Goal: Task Accomplishment & Management: Manage account settings

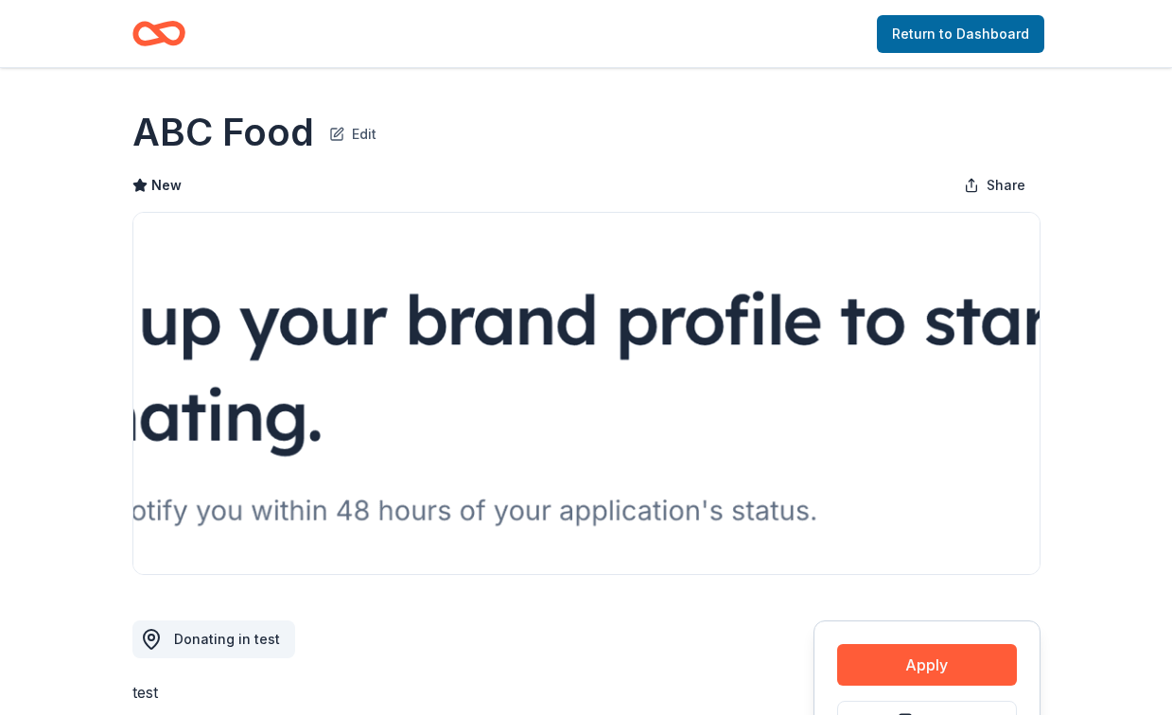
click at [341, 137] on button "Edit" at bounding box center [352, 132] width 47 height 26
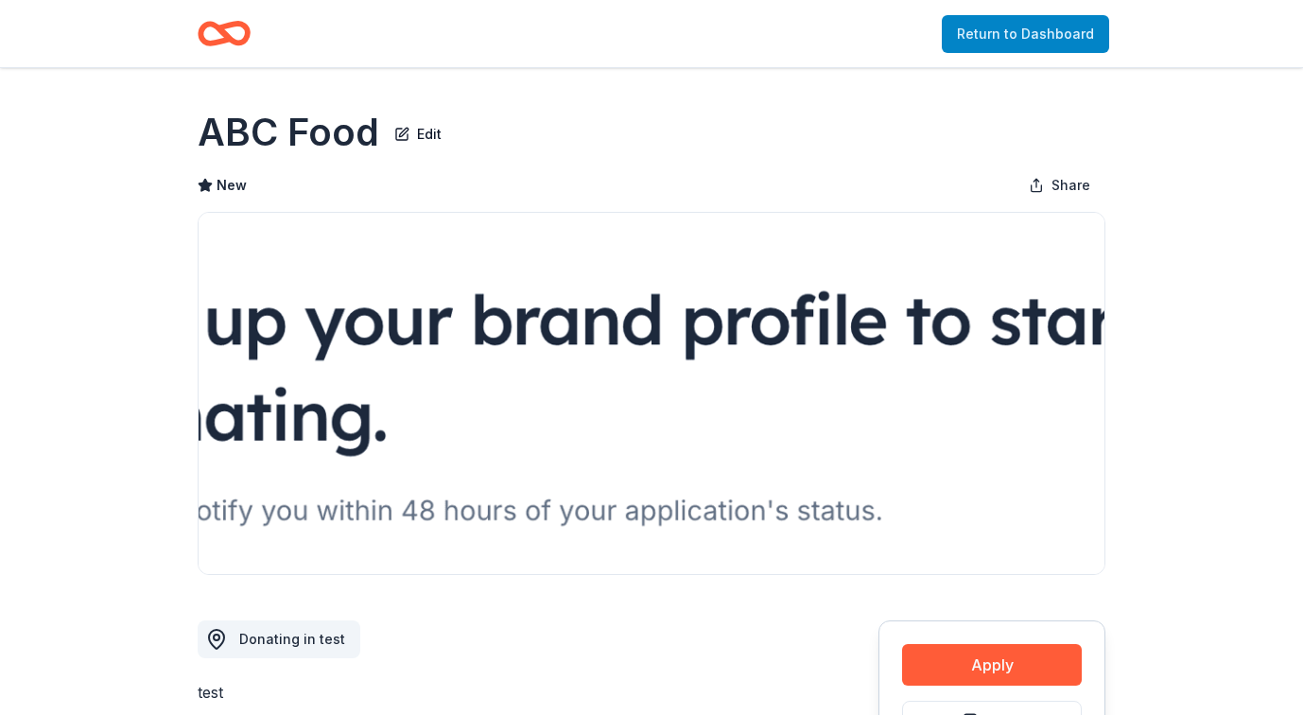
click at [1030, 44] on link "Return to Dashboard" at bounding box center [1025, 34] width 167 height 38
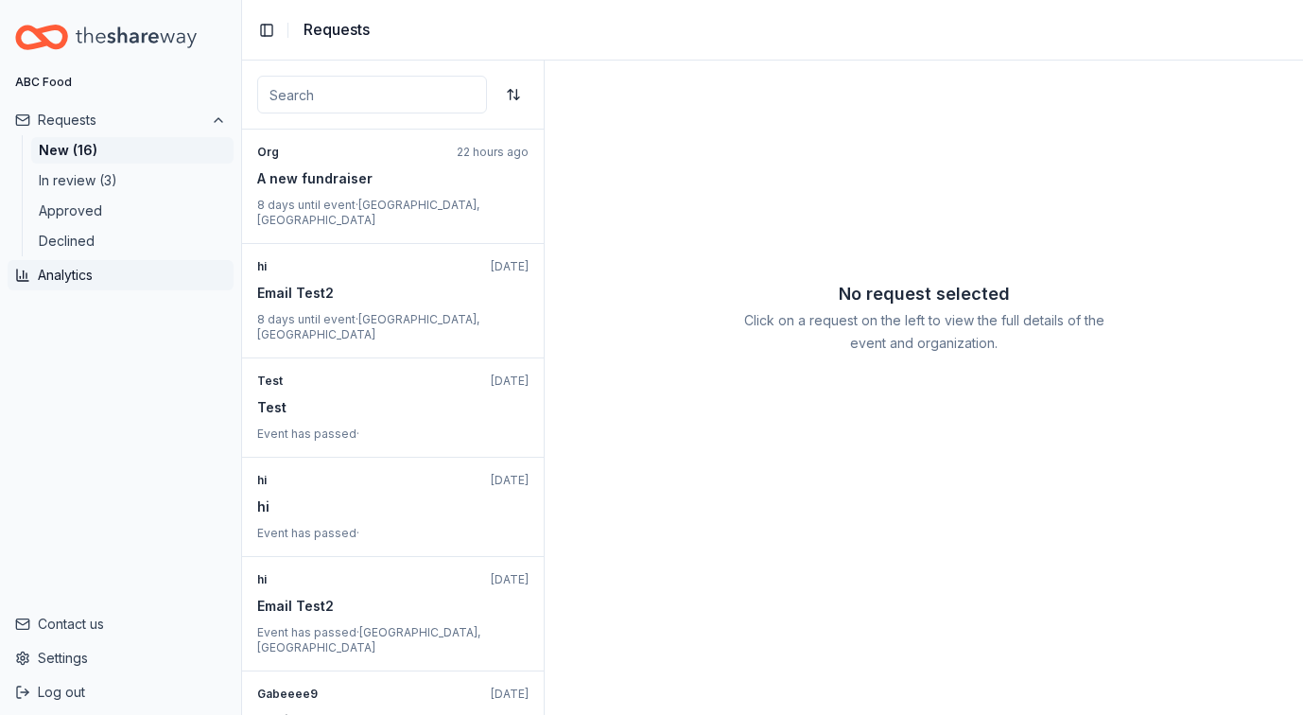
click at [72, 284] on button "Analytics" at bounding box center [121, 275] width 226 height 30
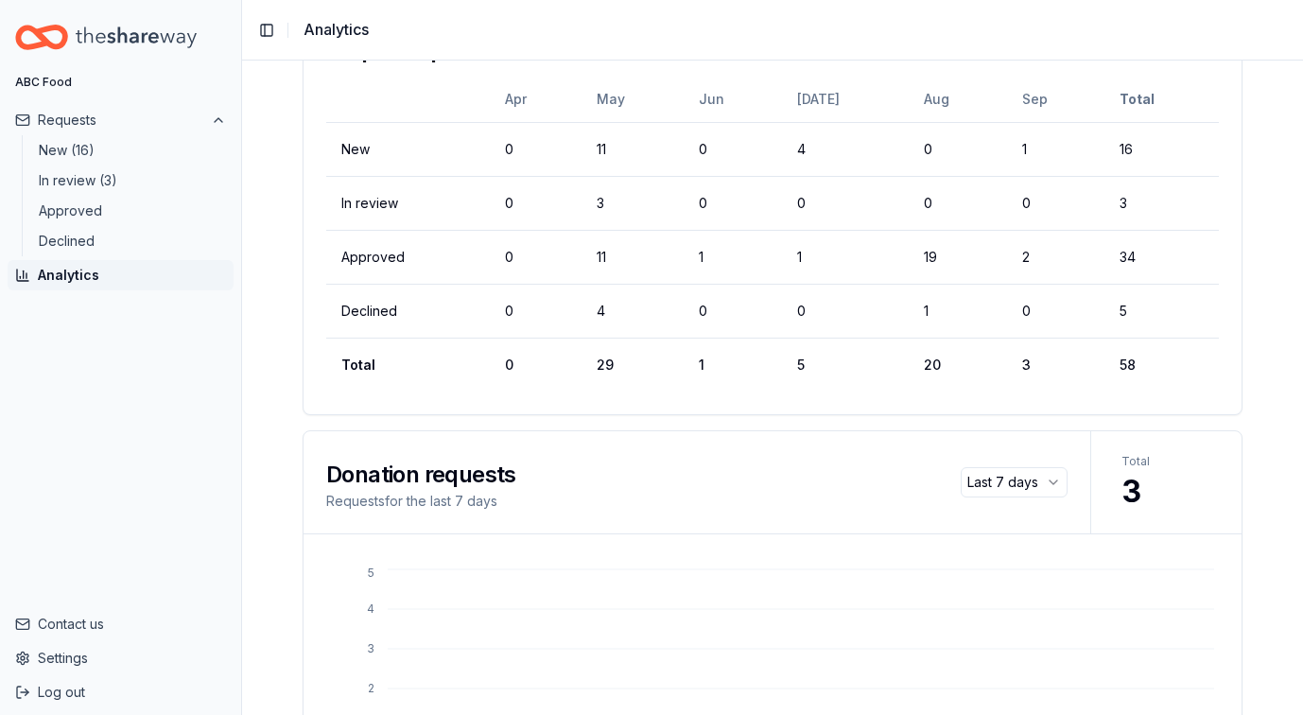
scroll to position [290, 0]
click at [75, 649] on button "Settings" at bounding box center [121, 658] width 226 height 30
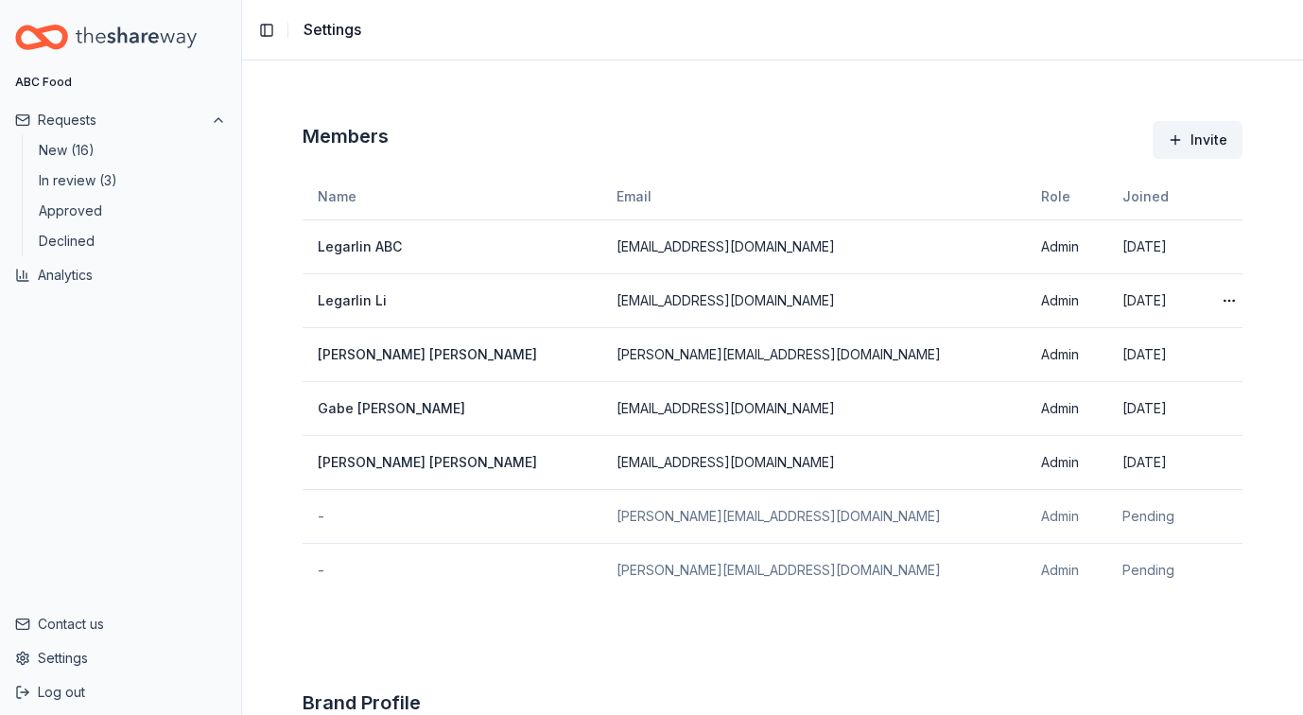
scroll to position [274, 0]
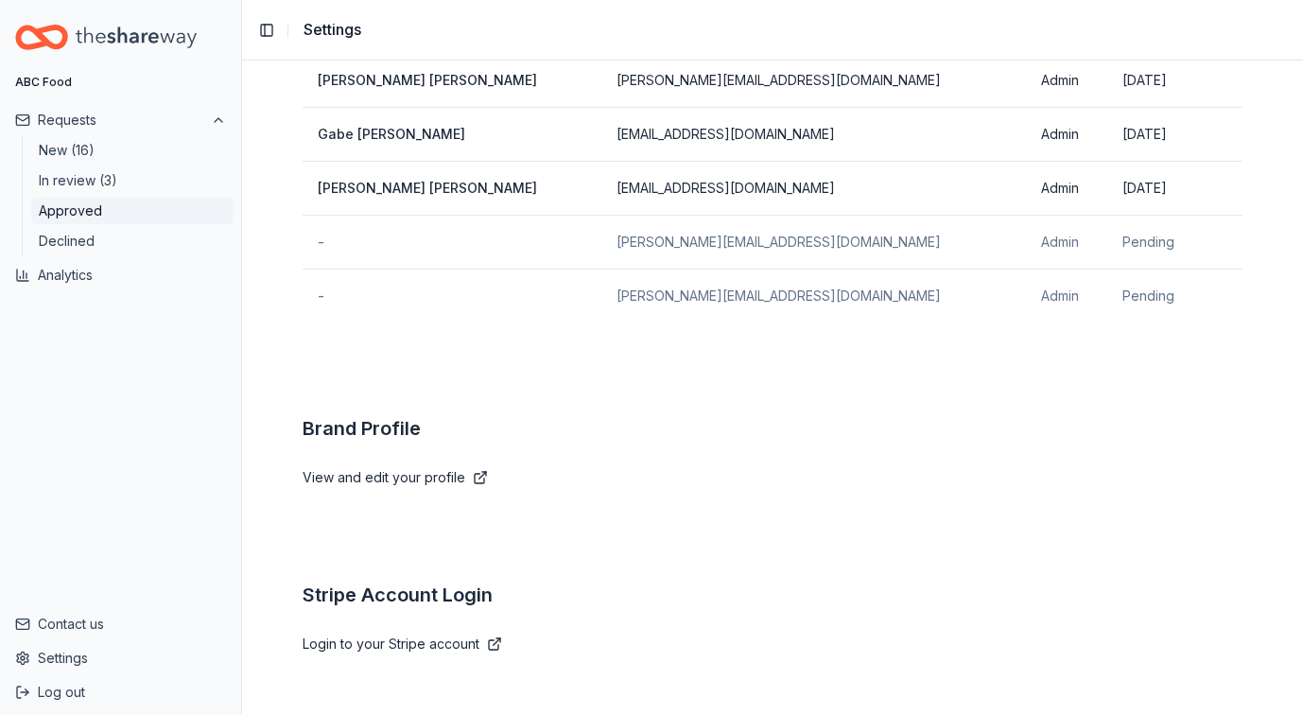
click at [132, 204] on button "Approved" at bounding box center [132, 211] width 202 height 26
click at [124, 212] on button "Approved" at bounding box center [132, 211] width 202 height 26
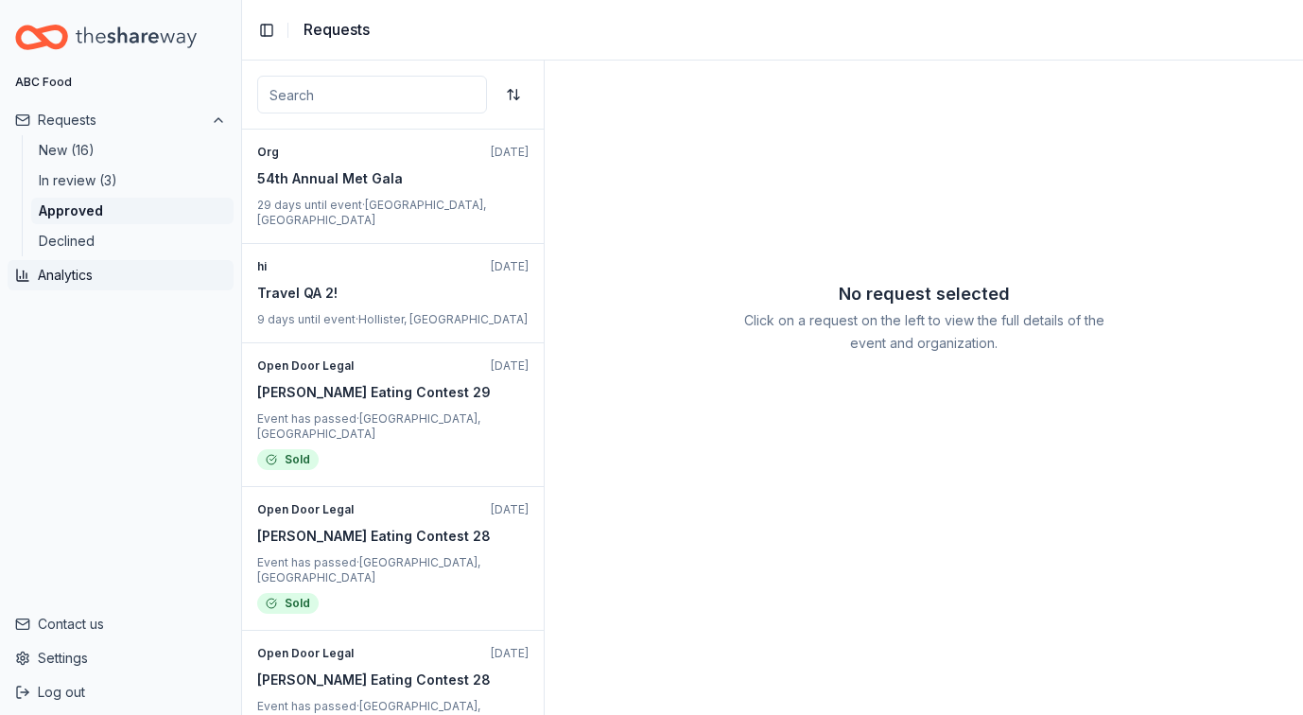
click at [106, 280] on button "Analytics" at bounding box center [121, 275] width 226 height 30
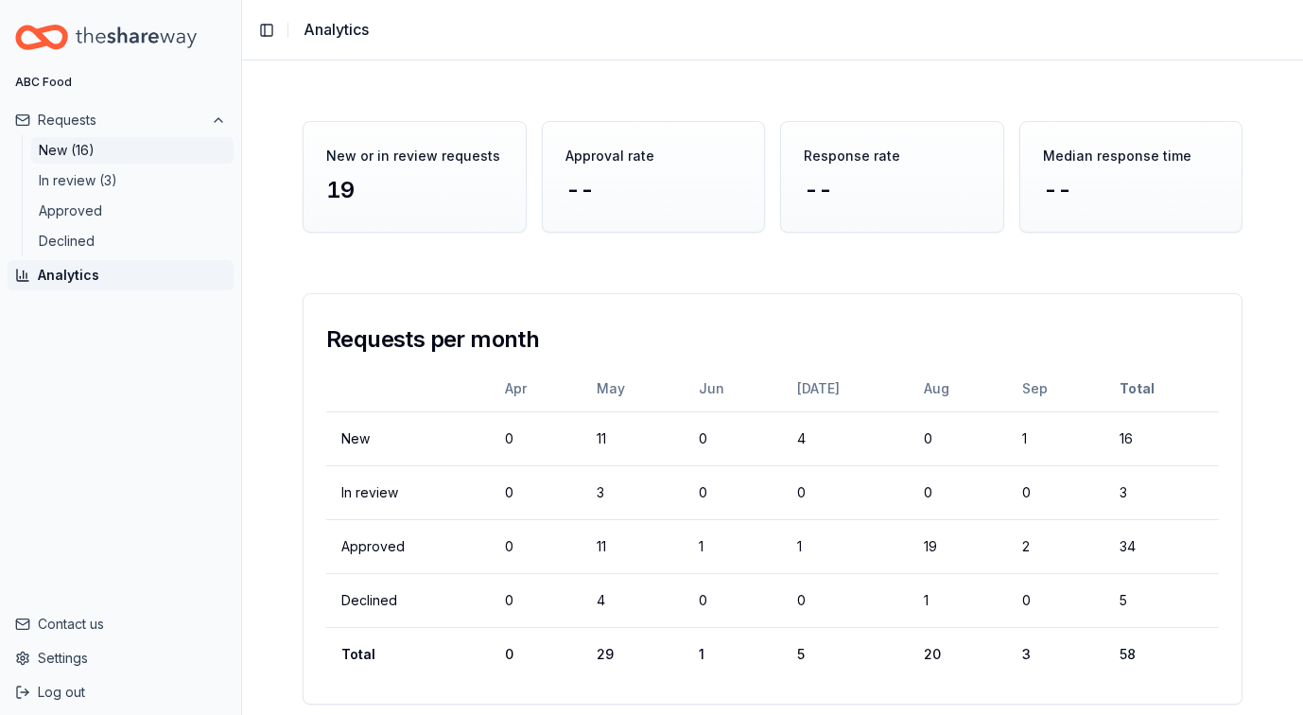
click at [102, 146] on button "New (16)" at bounding box center [132, 150] width 202 height 26
click at [113, 150] on button "New (16)" at bounding box center [132, 150] width 202 height 26
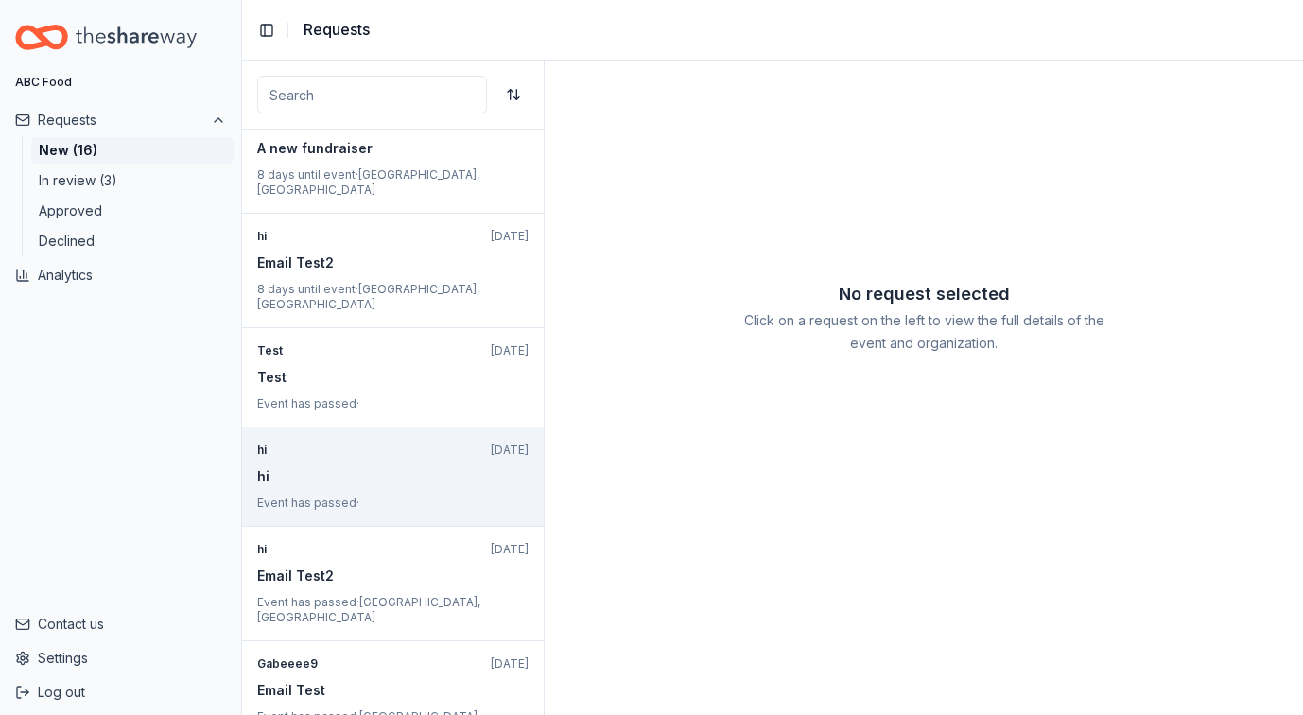
scroll to position [48, 0]
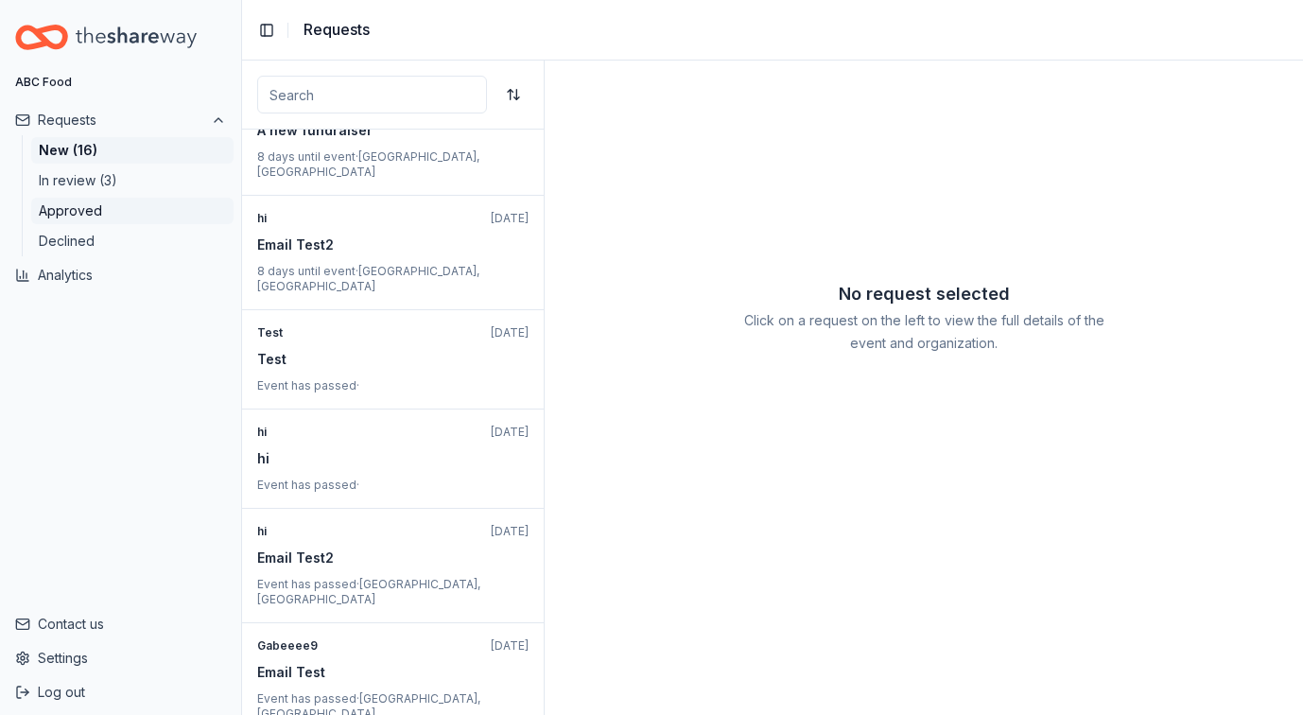
click at [136, 215] on button "Approved" at bounding box center [132, 211] width 202 height 26
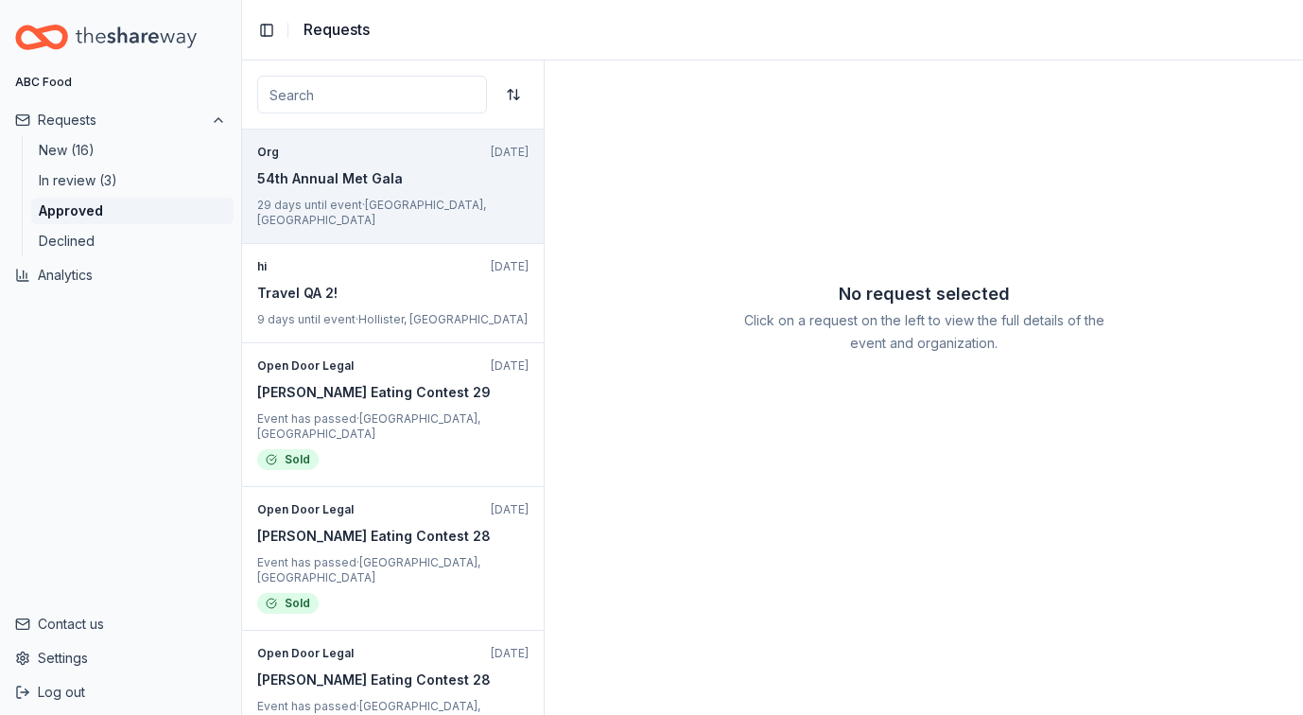
click at [397, 178] on div "54th Annual Met Gala" at bounding box center [392, 178] width 271 height 23
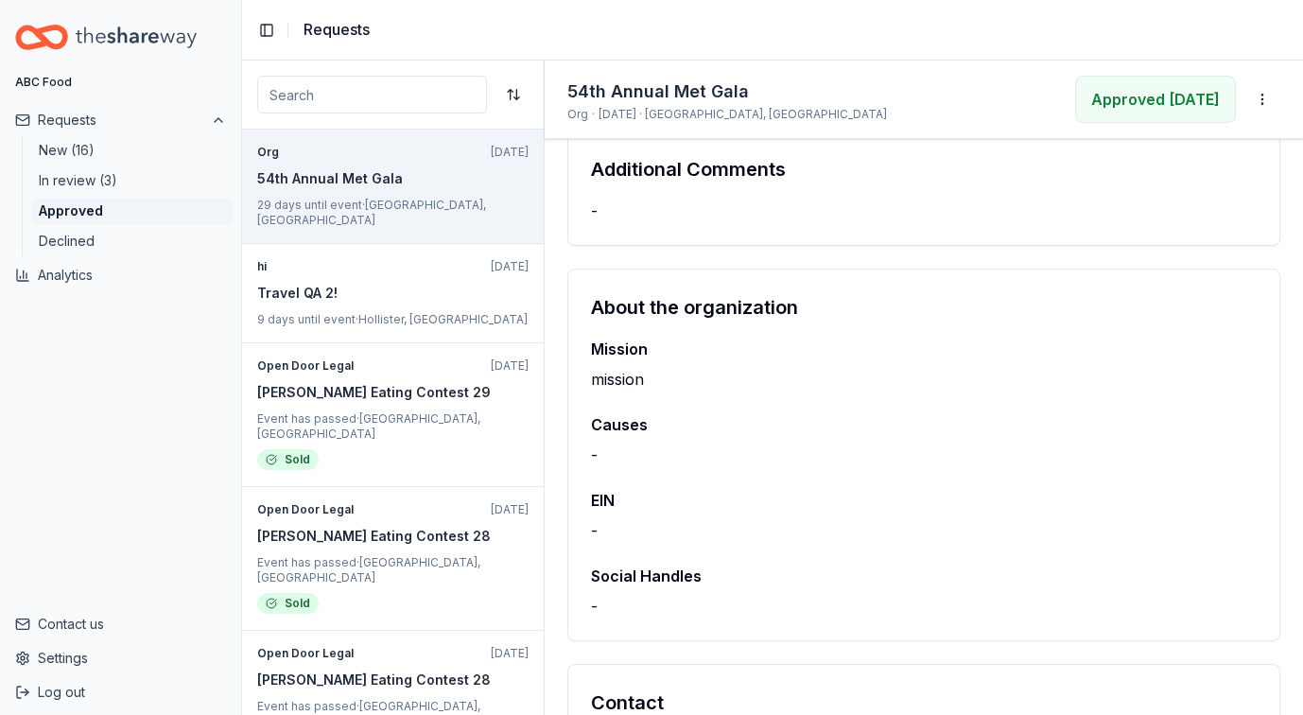
scroll to position [710, 0]
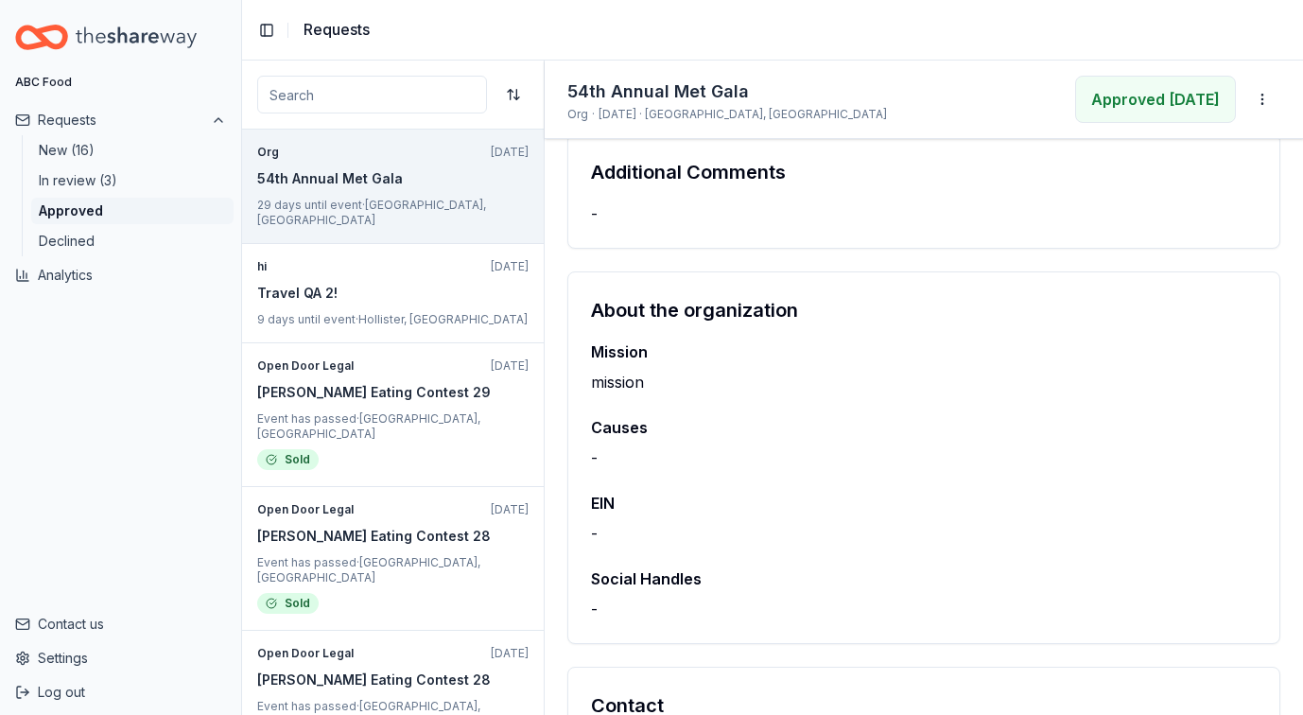
click at [25, 55] on icon "Home" at bounding box center [41, 37] width 53 height 44
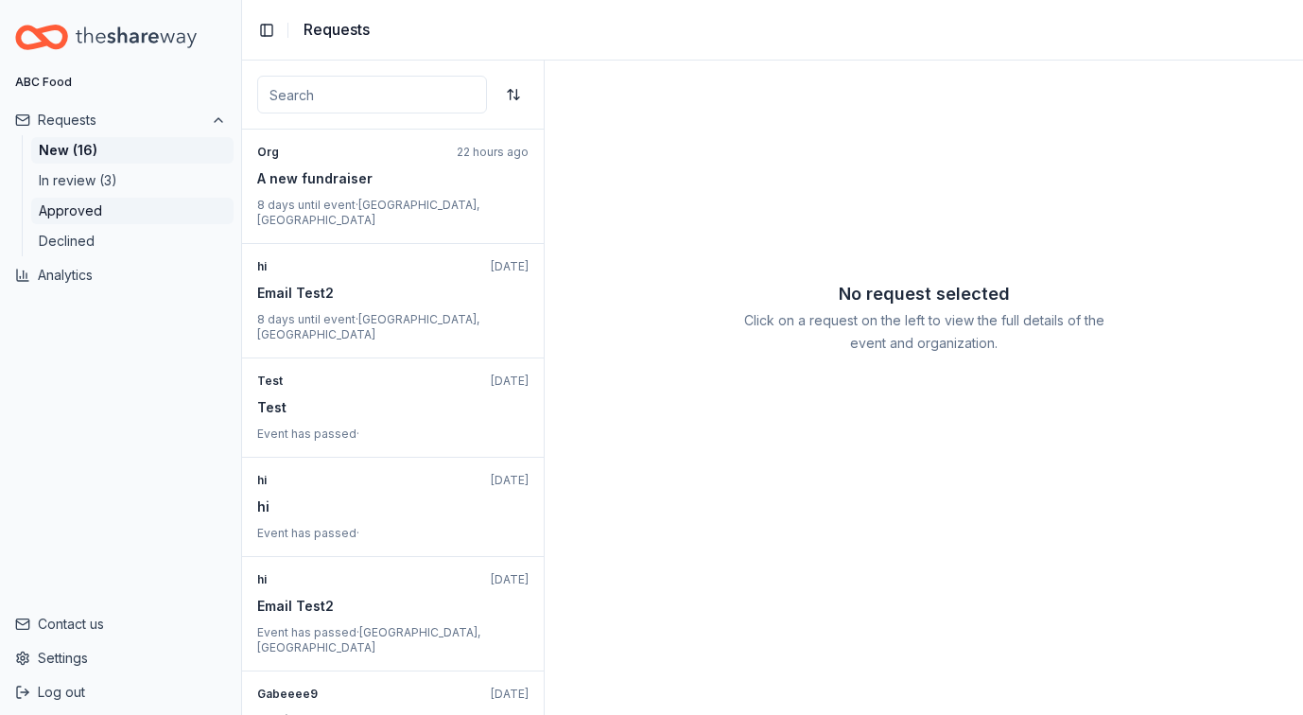
click at [139, 210] on button "Approved" at bounding box center [132, 211] width 202 height 26
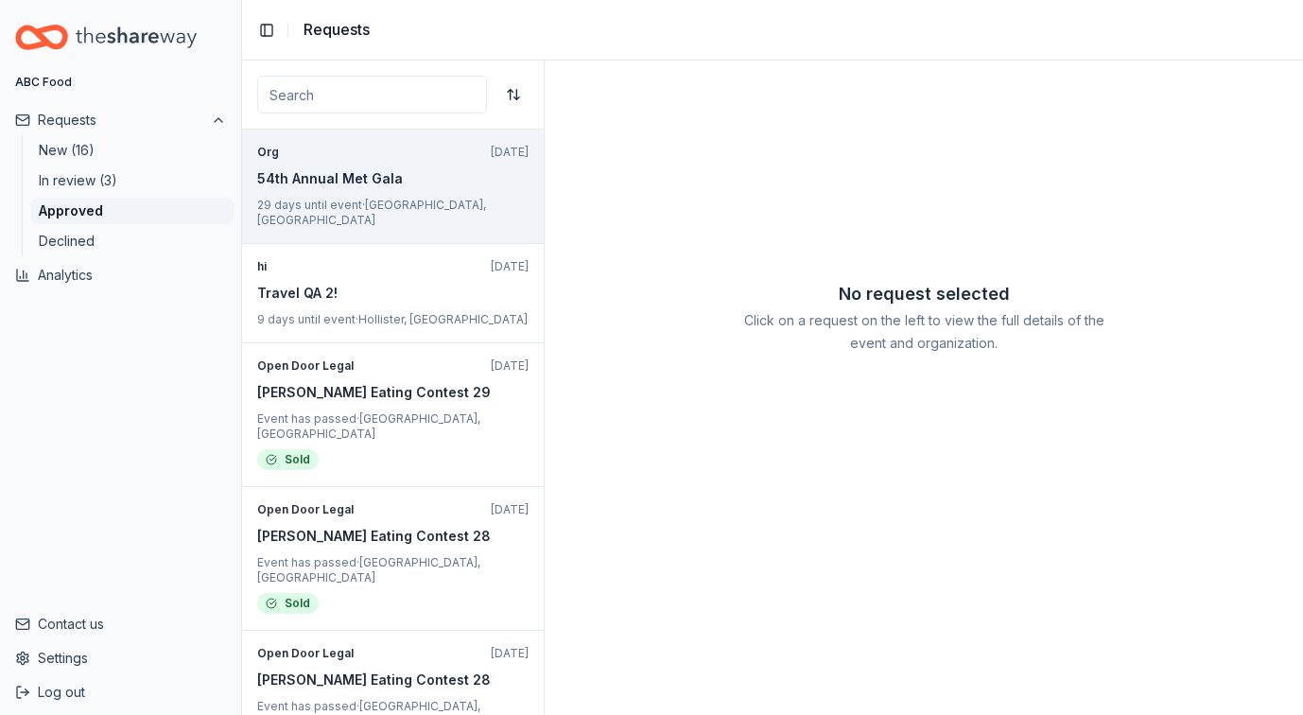
click at [393, 214] on div "Org Monday 54th Annual Met Gala 29 days until event · Glenview, KY" at bounding box center [393, 187] width 302 height 114
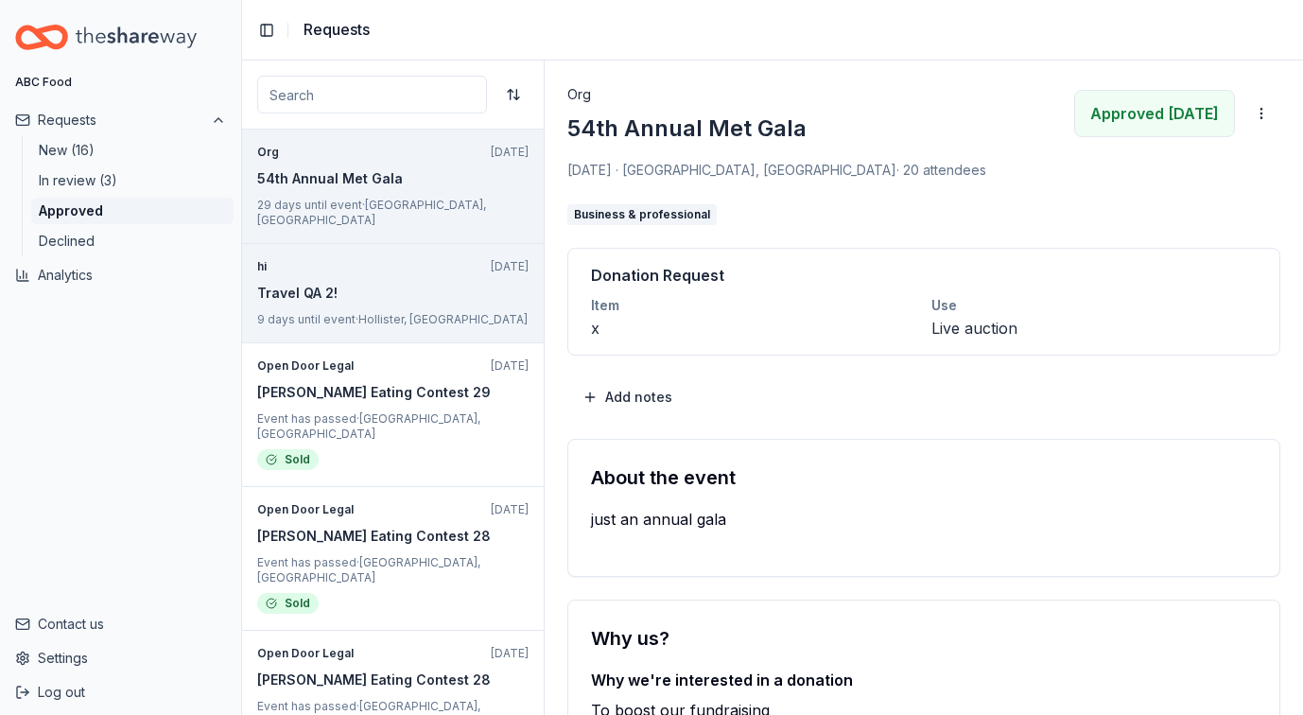
click at [327, 262] on div "hi Thursday Travel QA 2! 9 days until event · Hollister, CA" at bounding box center [393, 293] width 302 height 99
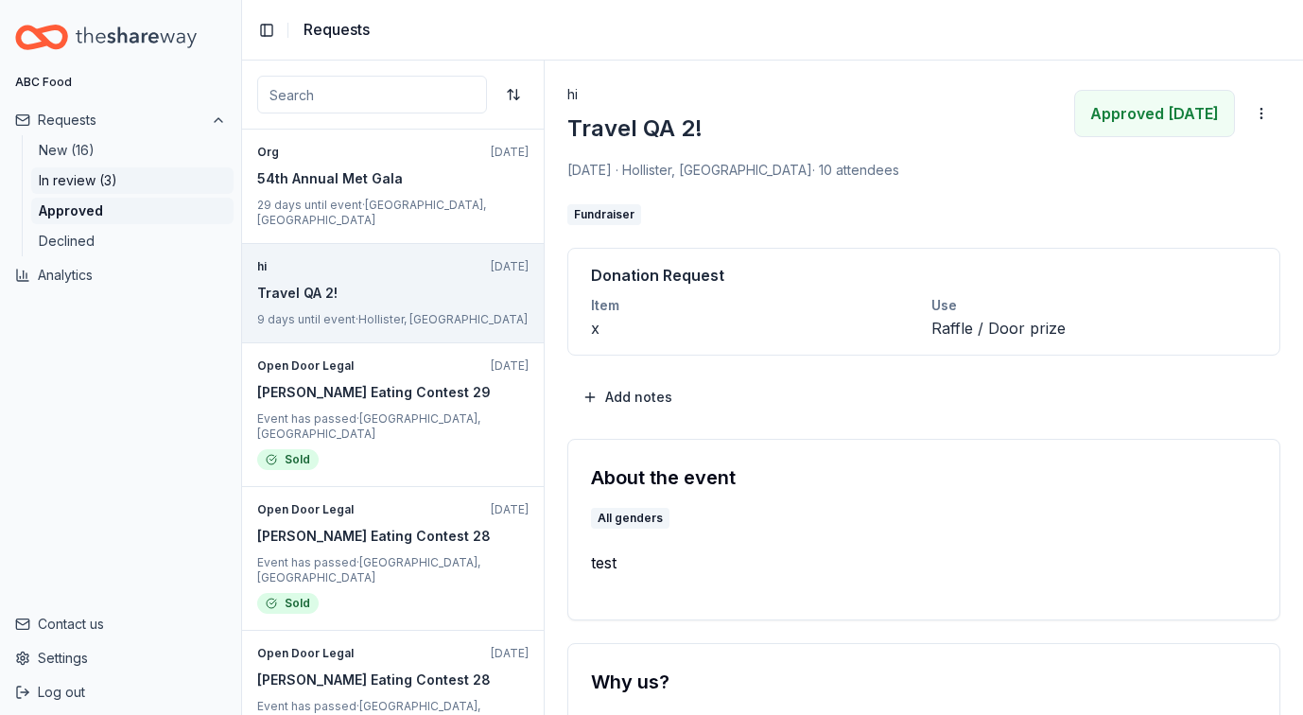
click at [102, 174] on button "In review (3)" at bounding box center [132, 180] width 202 height 26
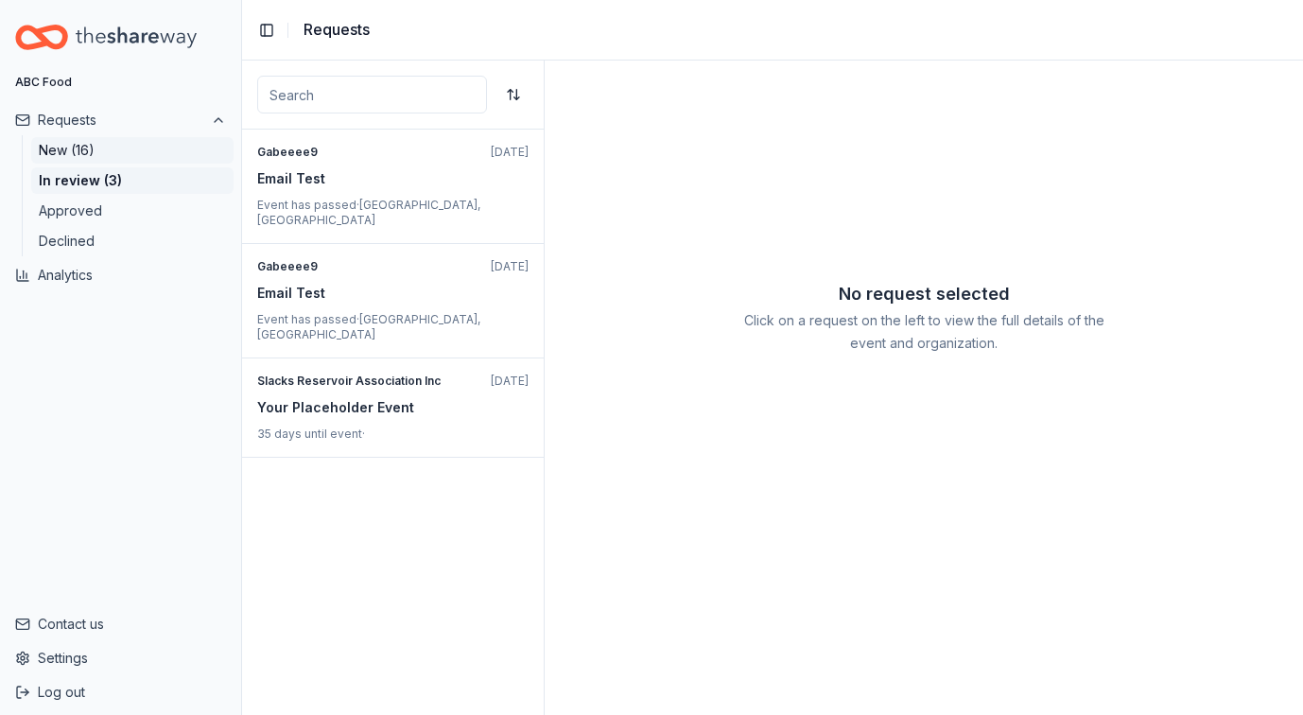
click at [88, 143] on button "New (16)" at bounding box center [132, 150] width 202 height 26
